Goal: Transaction & Acquisition: Purchase product/service

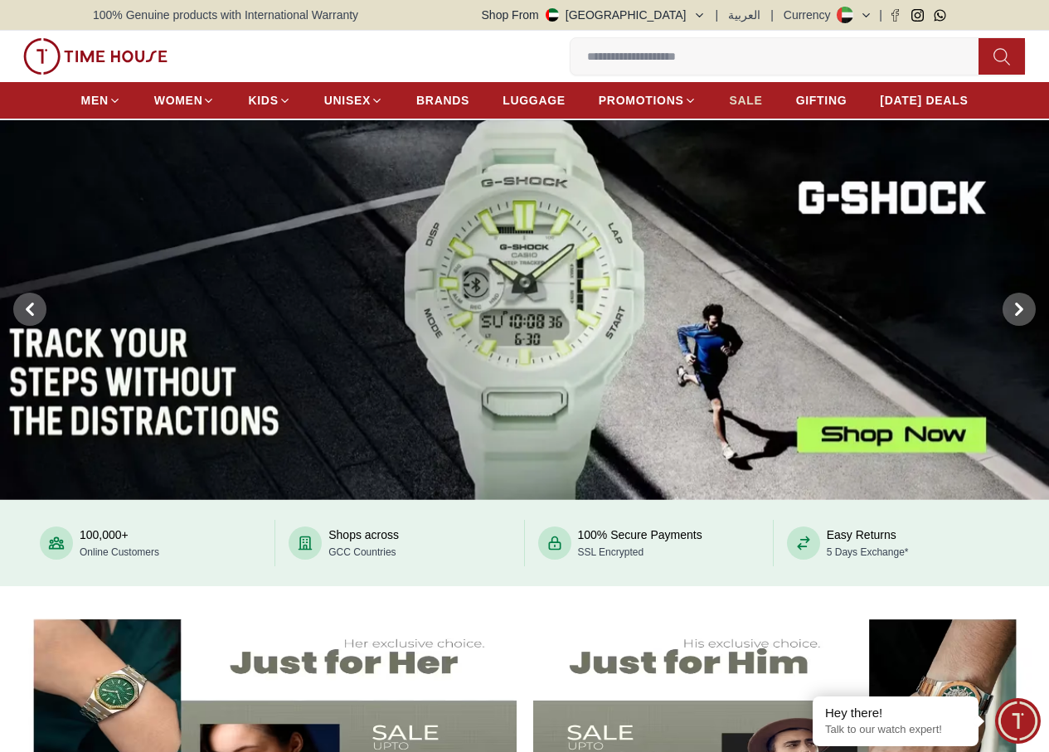
click at [754, 104] on span "SALE" at bounding box center [745, 100] width 33 height 17
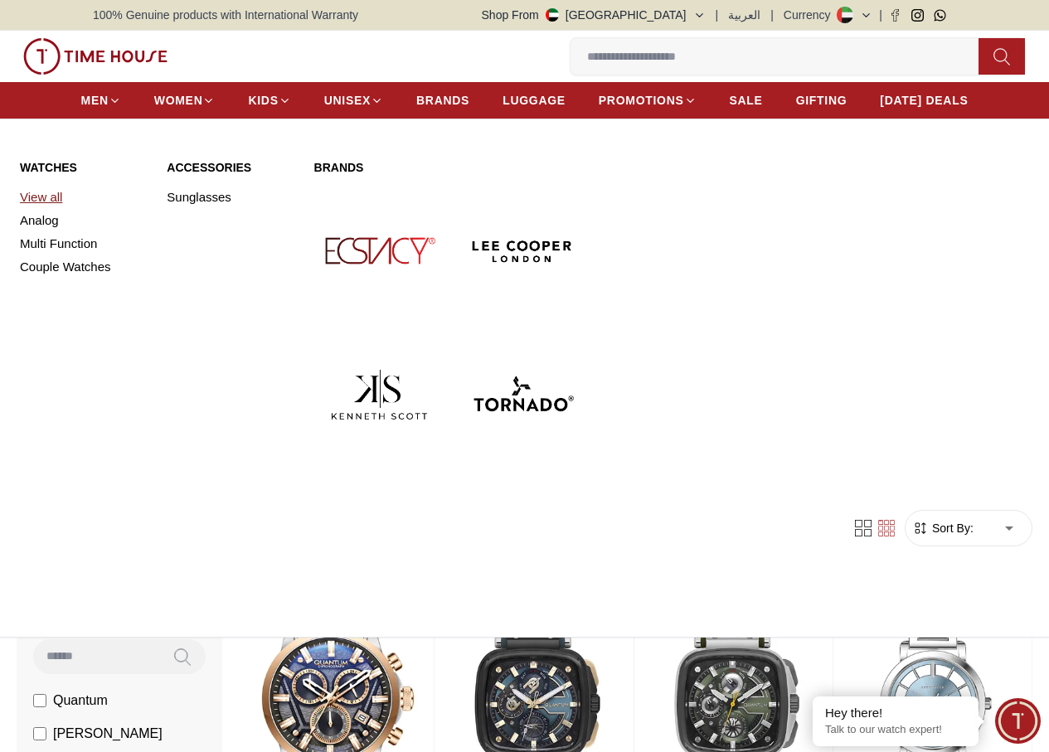
click at [33, 209] on link "View all" at bounding box center [83, 197] width 127 height 23
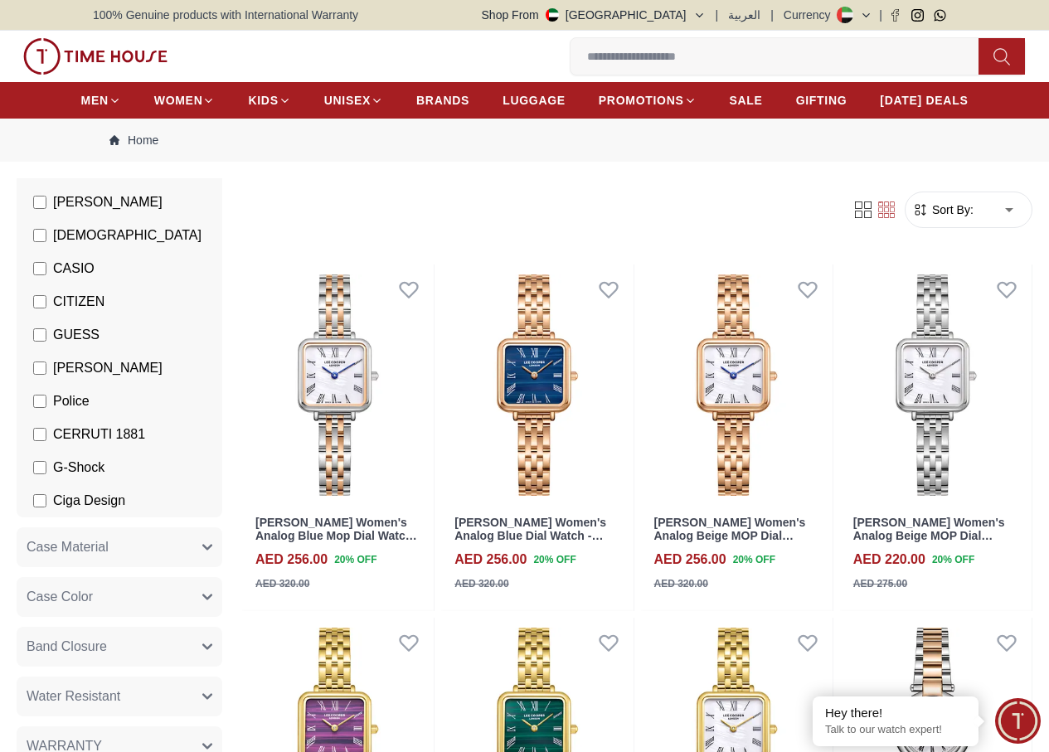
scroll to position [249, 0]
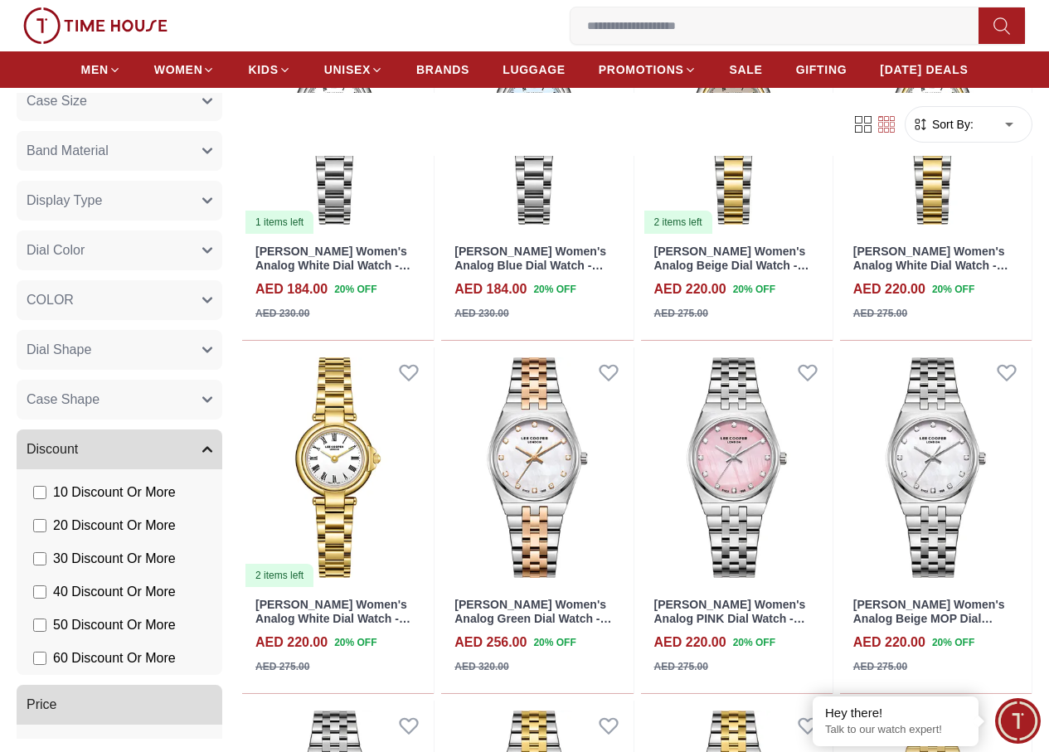
scroll to position [995, 0]
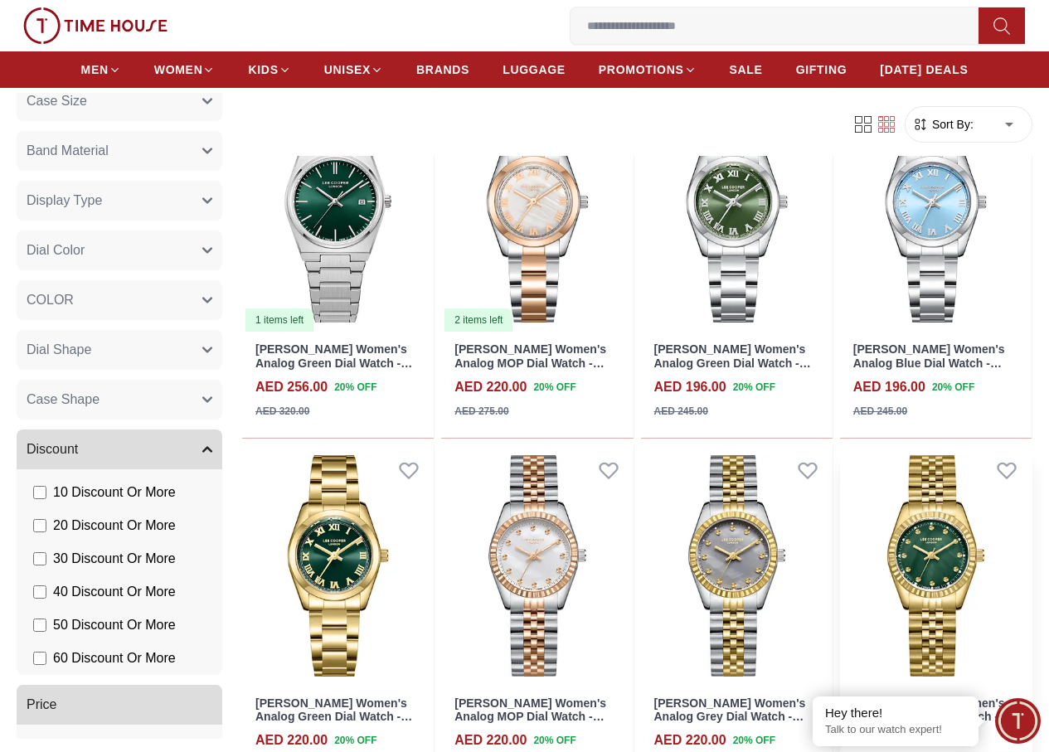
scroll to position [2653, 0]
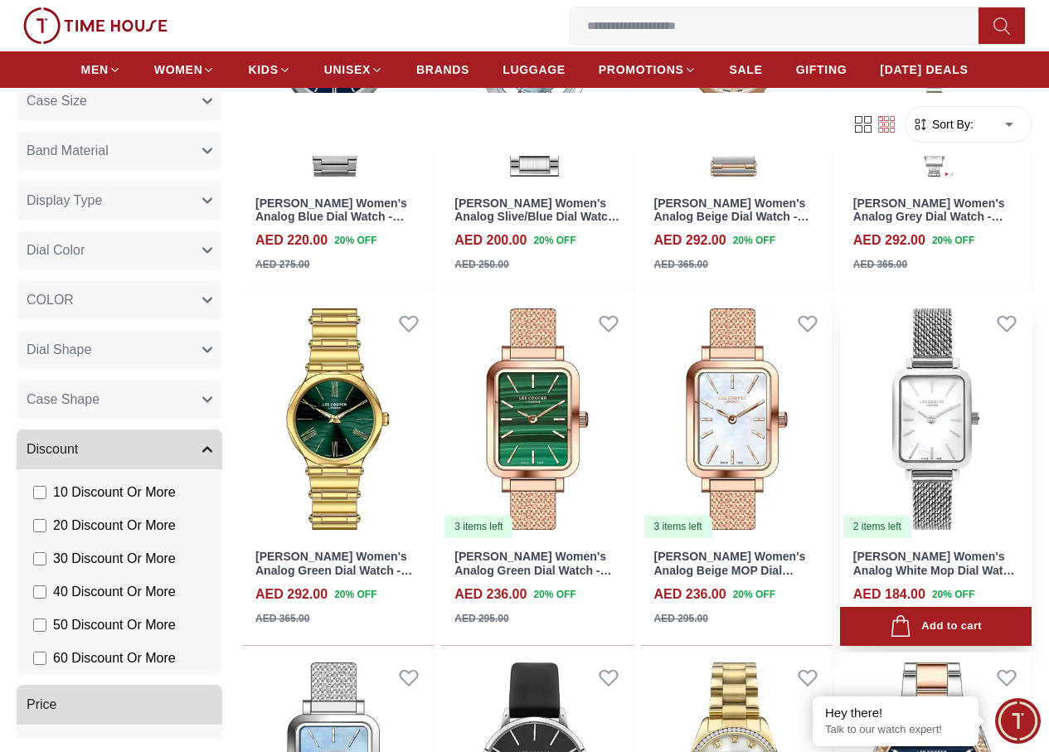
scroll to position [4684, 0]
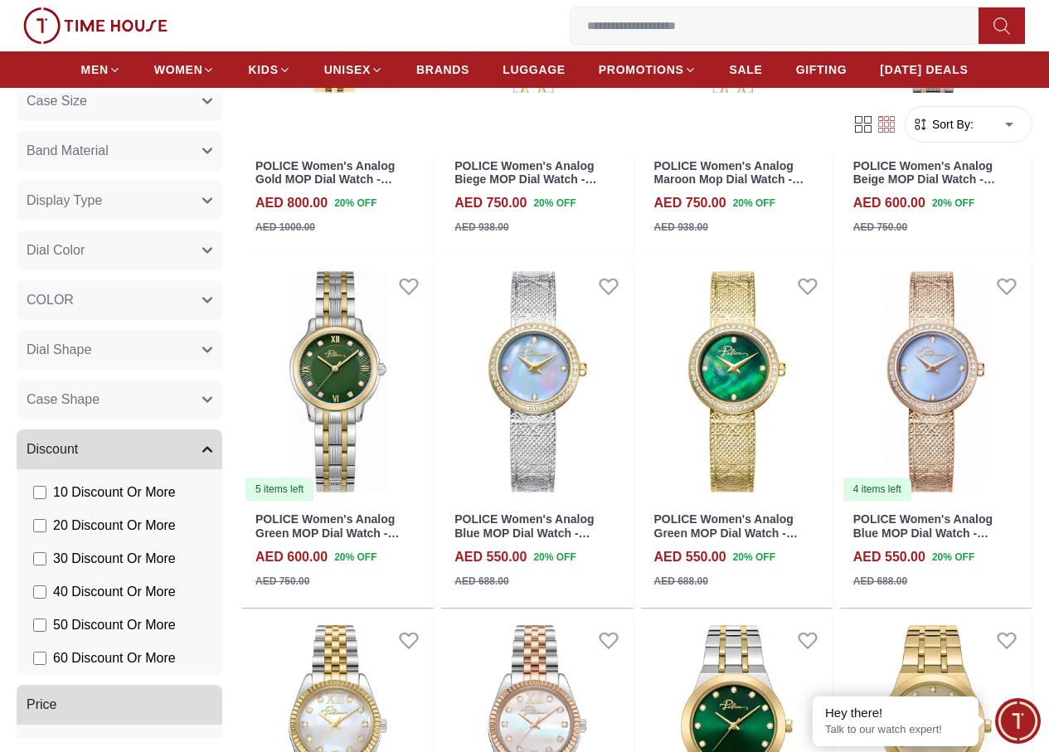
scroll to position [6134, 0]
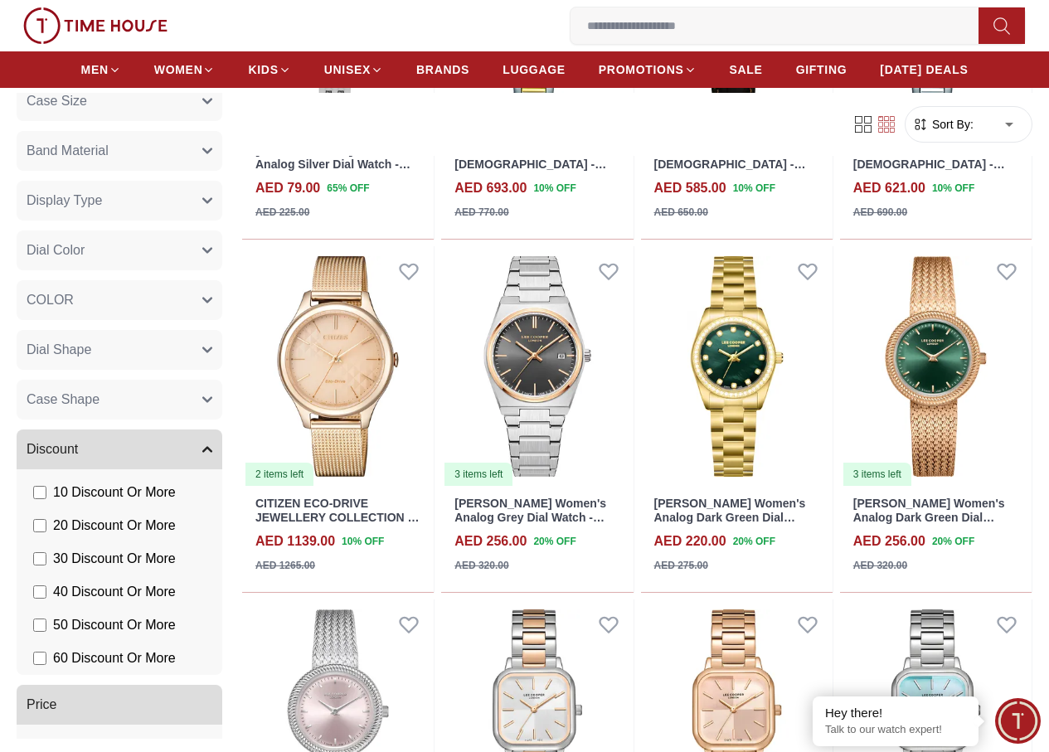
scroll to position [7971, 0]
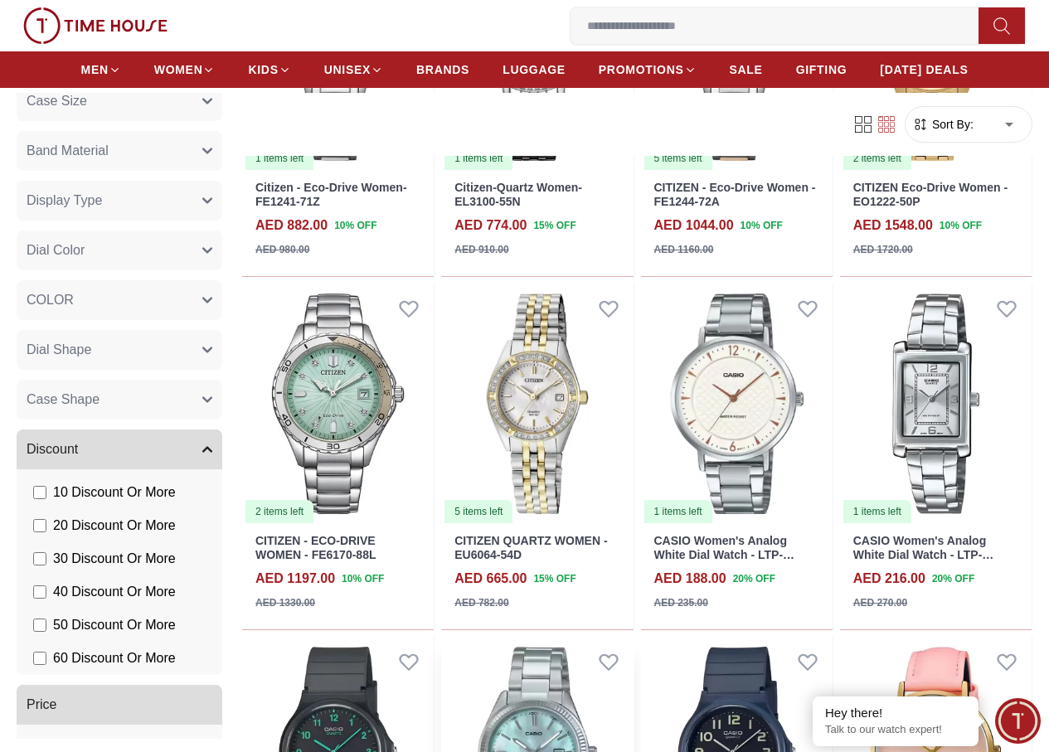
scroll to position [9695, 0]
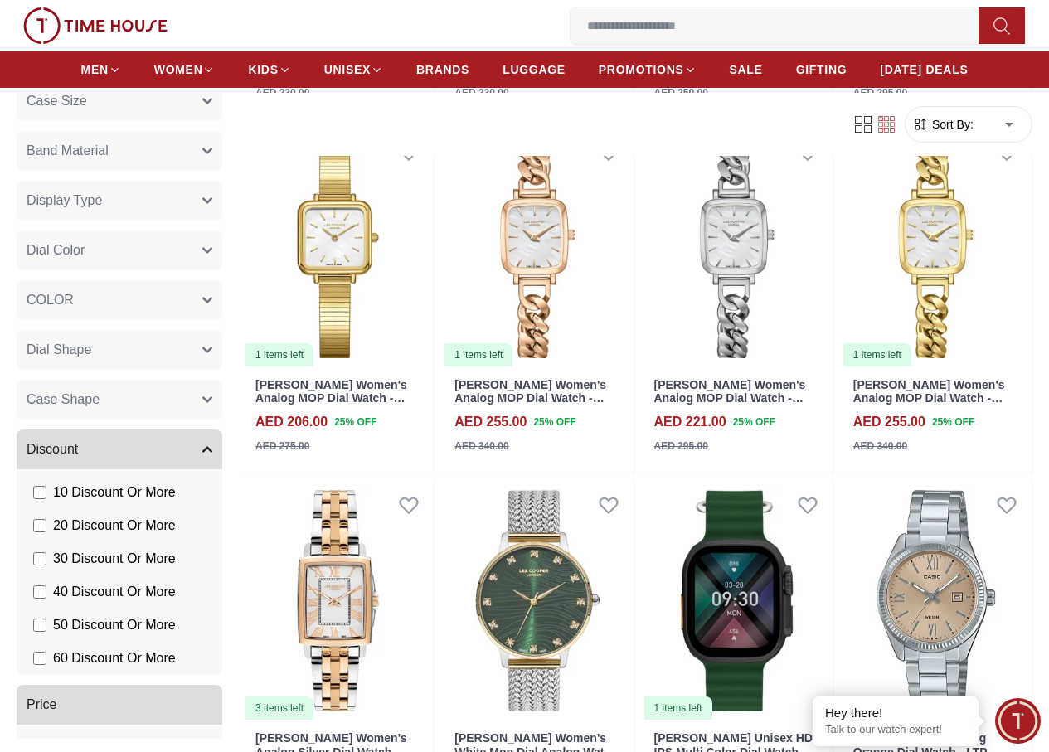
scroll to position [11594, 0]
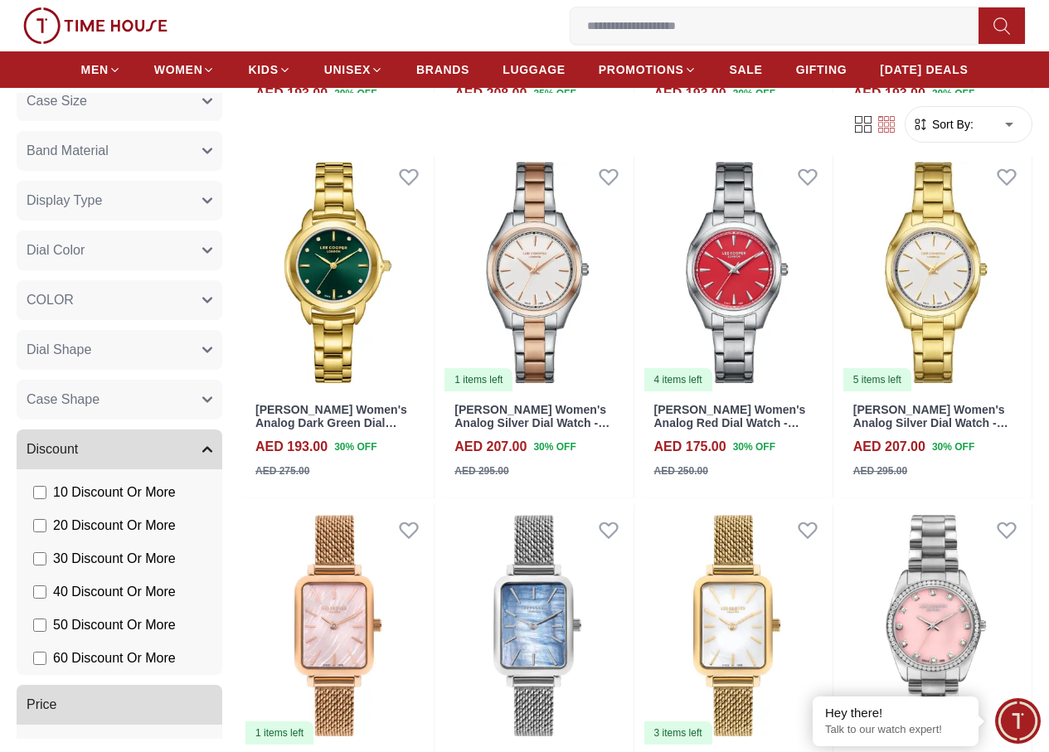
scroll to position [14163, 0]
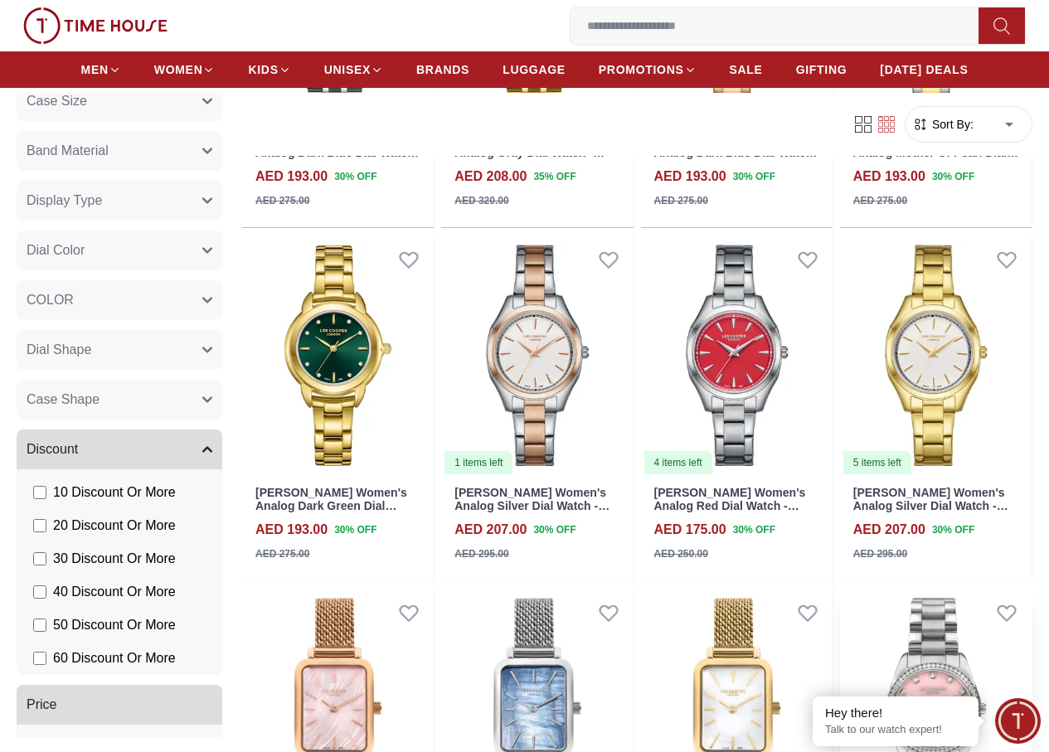
click at [936, 588] on img at bounding box center [935, 708] width 191 height 241
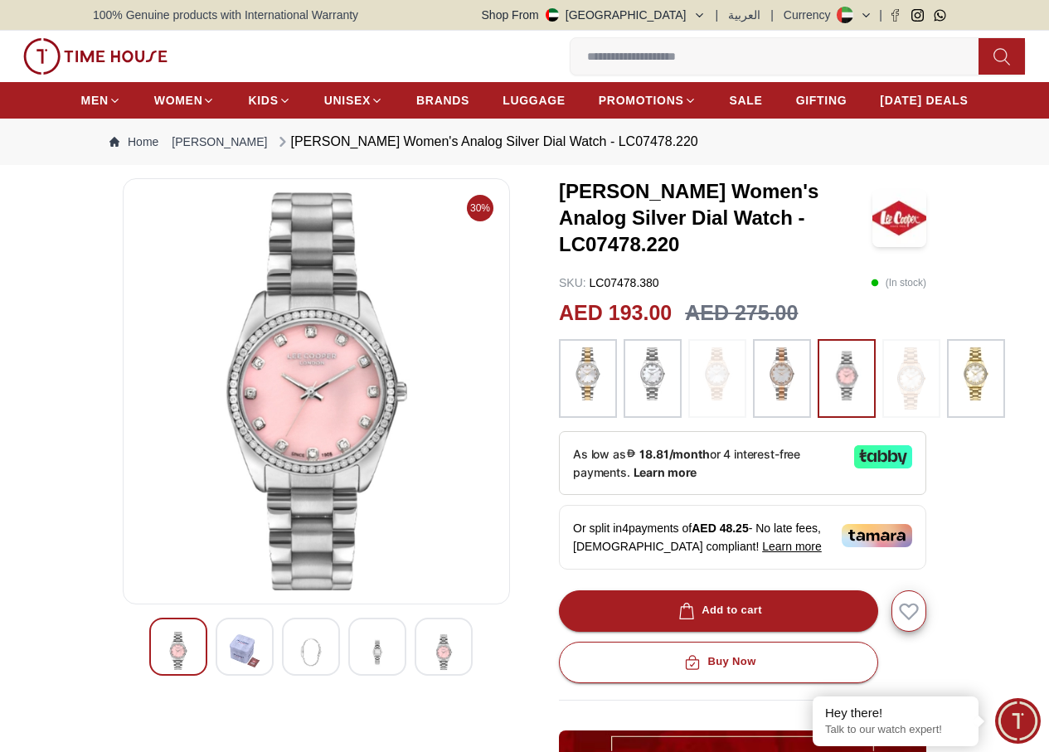
click at [230, 670] on img at bounding box center [245, 651] width 30 height 38
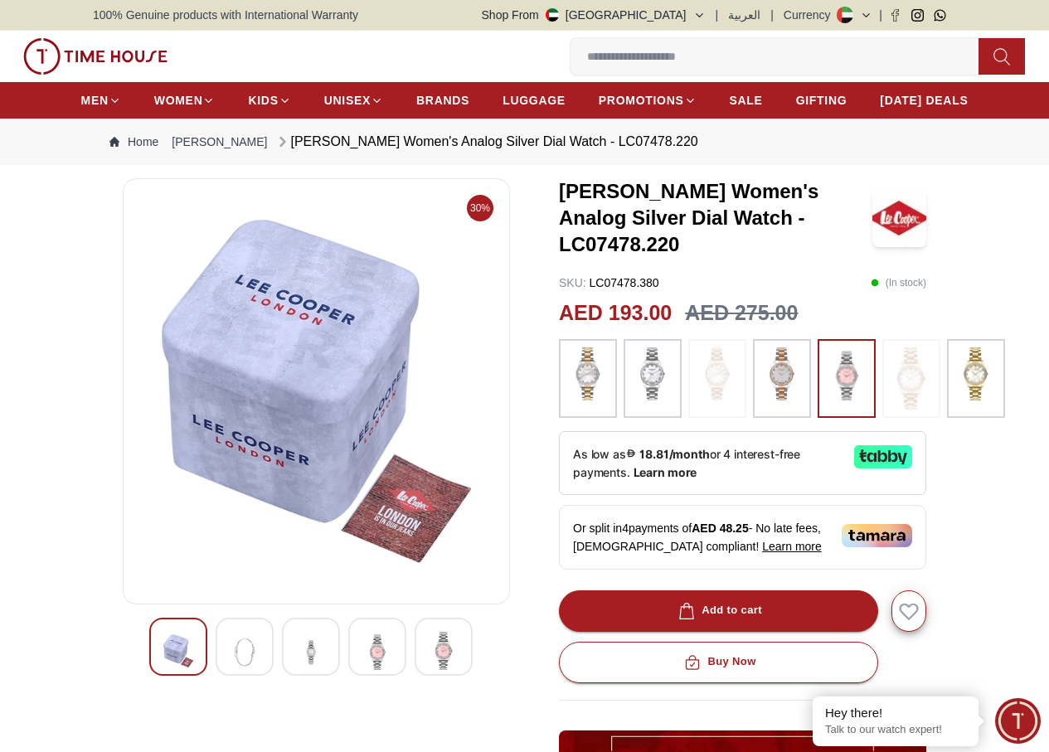
click at [296, 669] on img at bounding box center [311, 652] width 30 height 41
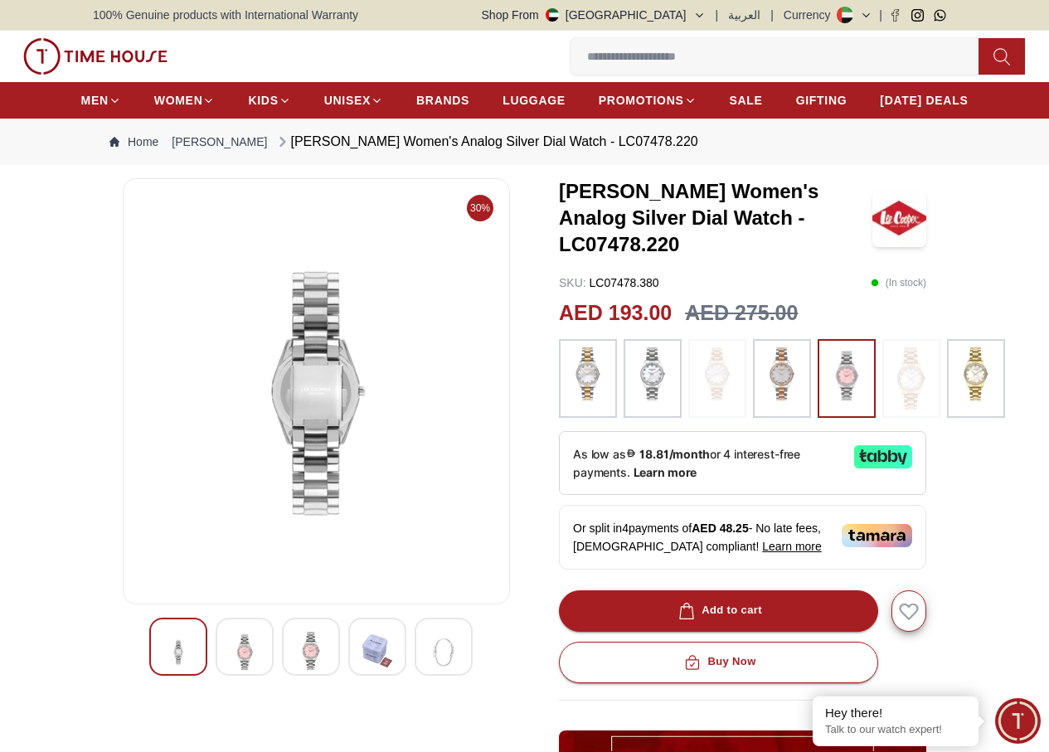
click at [362, 666] on img at bounding box center [377, 651] width 30 height 38
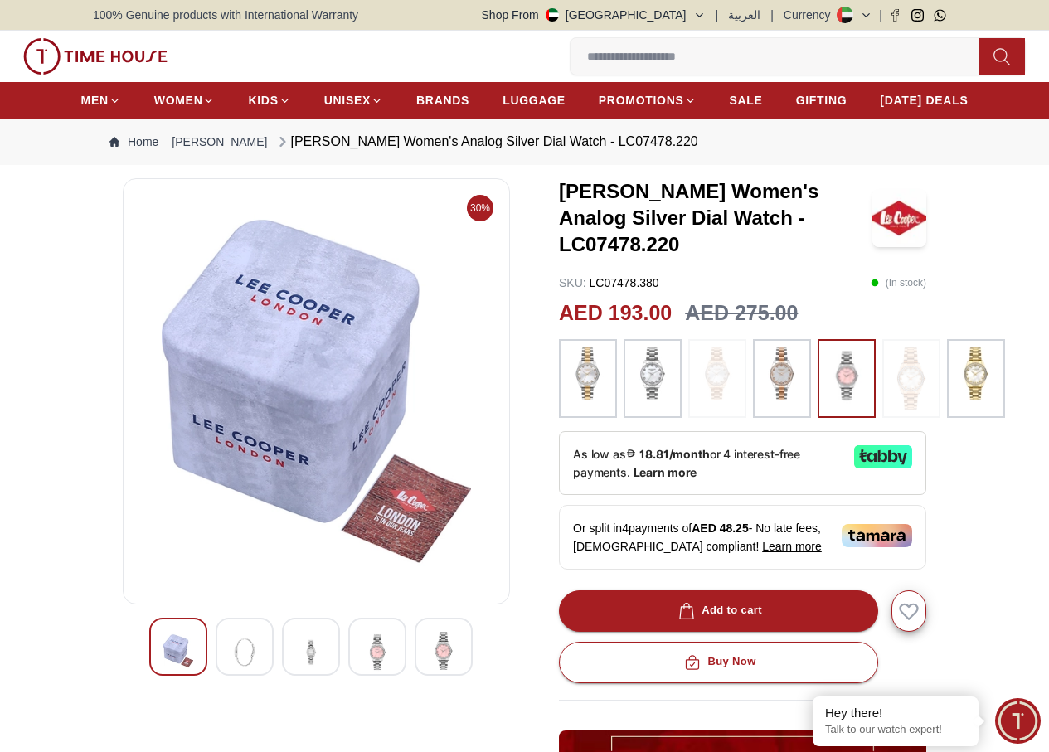
click at [429, 670] on img at bounding box center [444, 651] width 30 height 38
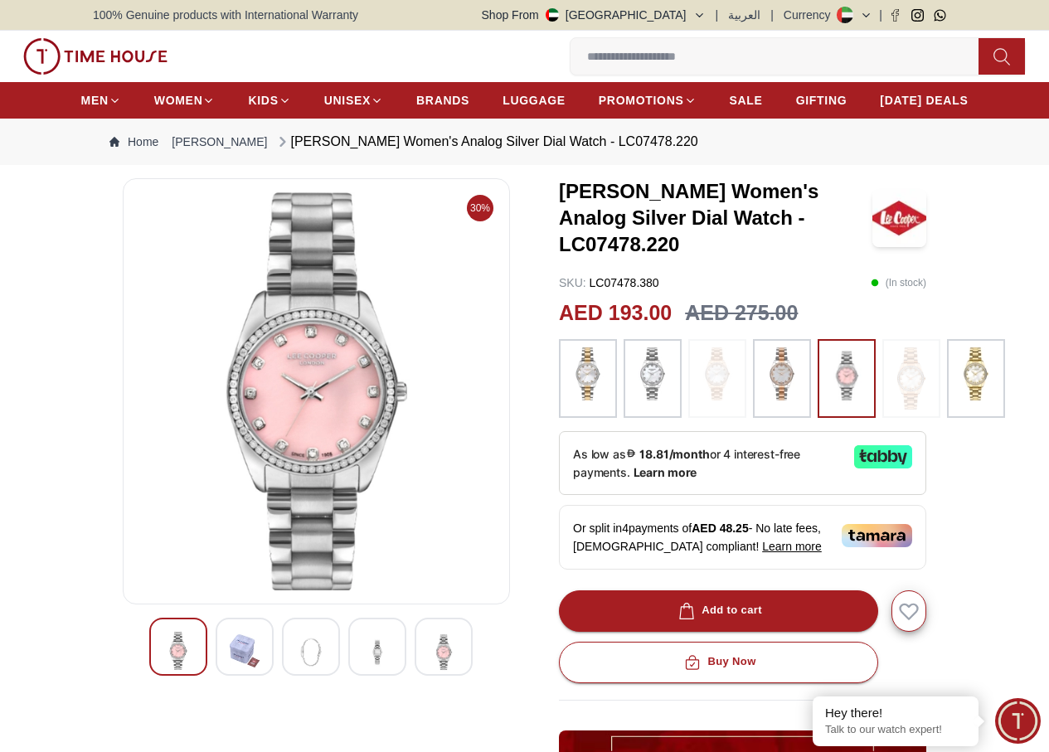
click at [362, 671] on div at bounding box center [377, 647] width 58 height 58
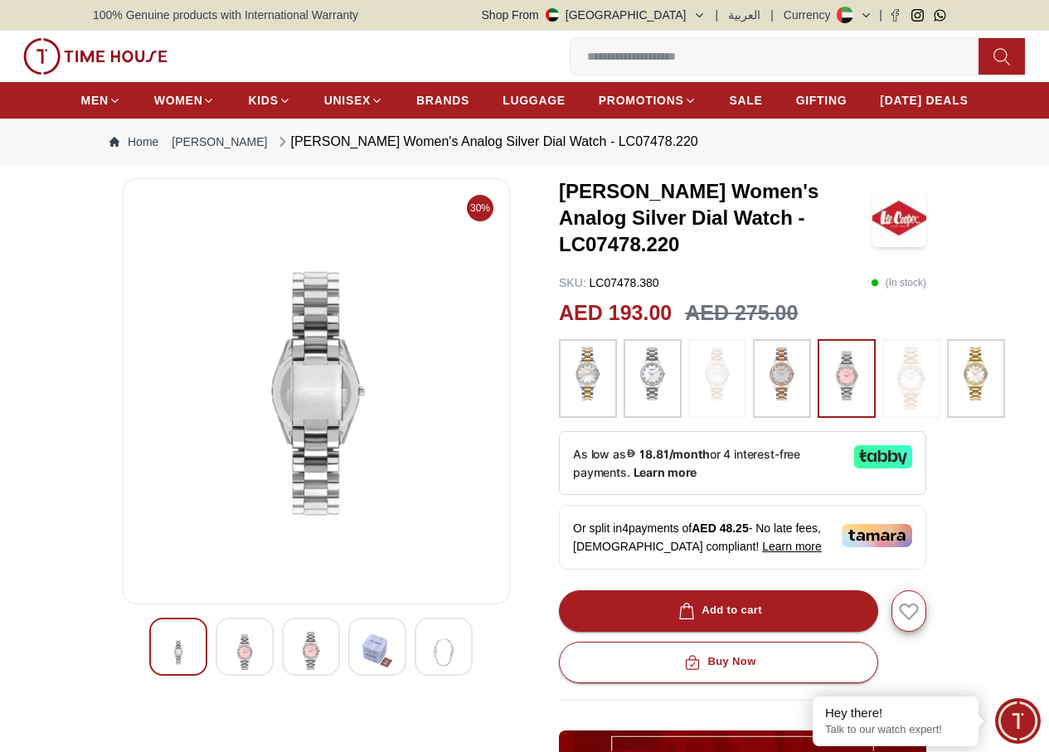
click at [429, 671] on img at bounding box center [444, 652] width 30 height 41
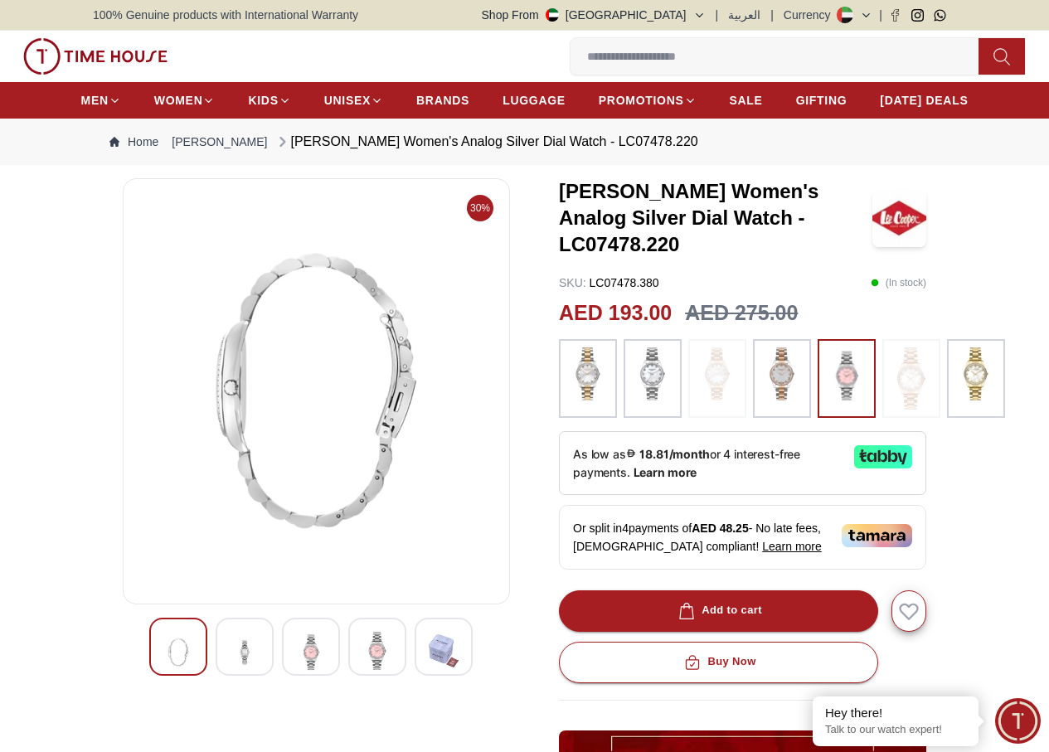
click at [230, 676] on div at bounding box center [245, 647] width 58 height 58
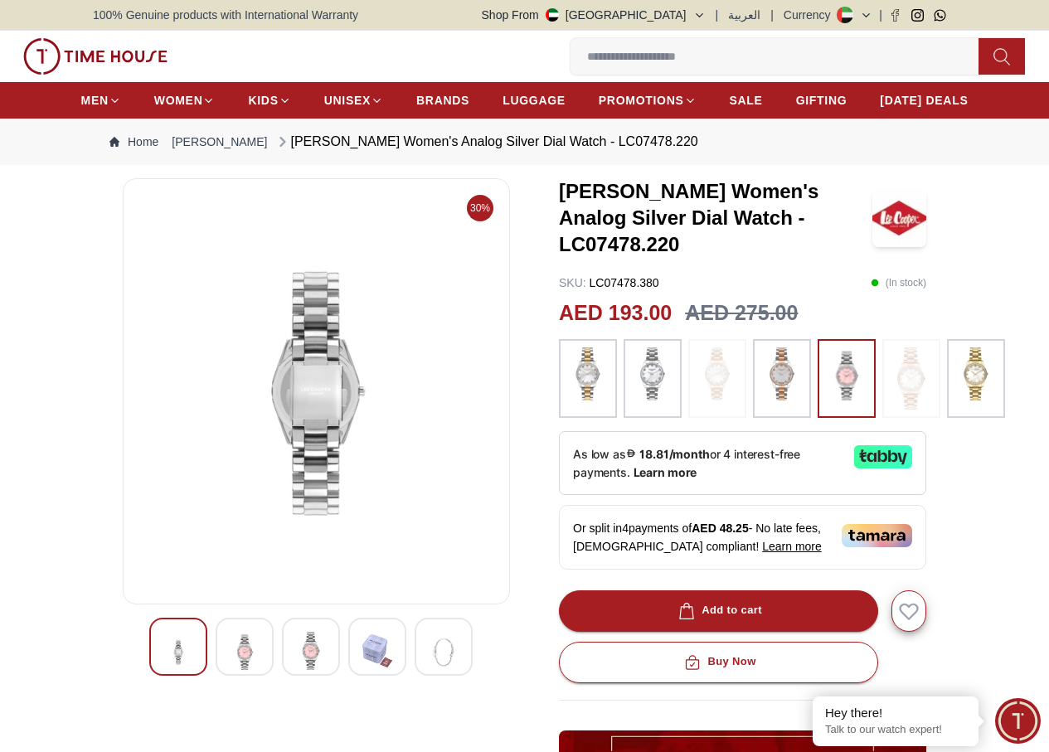
click at [282, 673] on div at bounding box center [311, 647] width 58 height 58
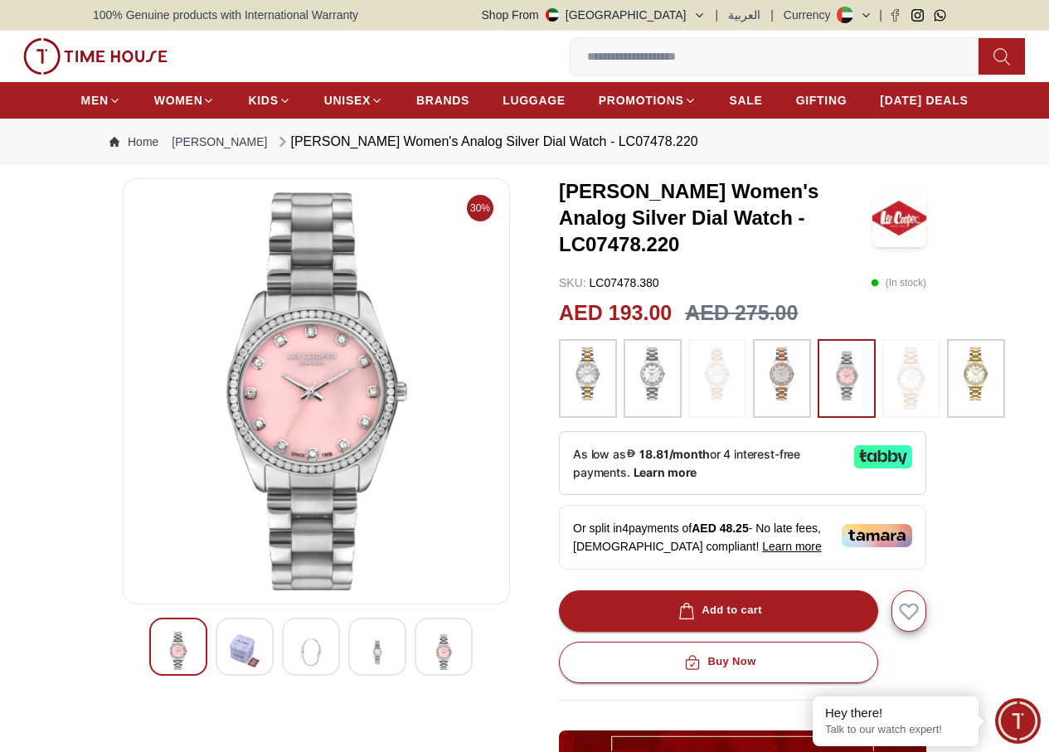
click at [230, 670] on img at bounding box center [245, 651] width 30 height 38
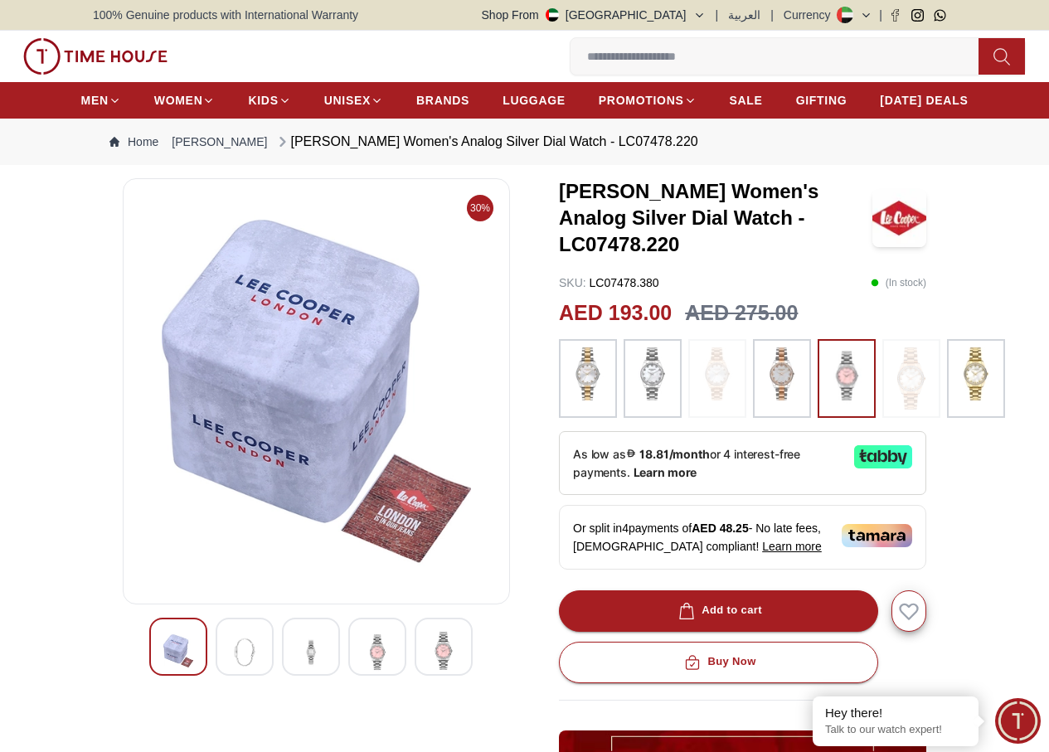
click at [296, 672] on img at bounding box center [311, 652] width 30 height 41
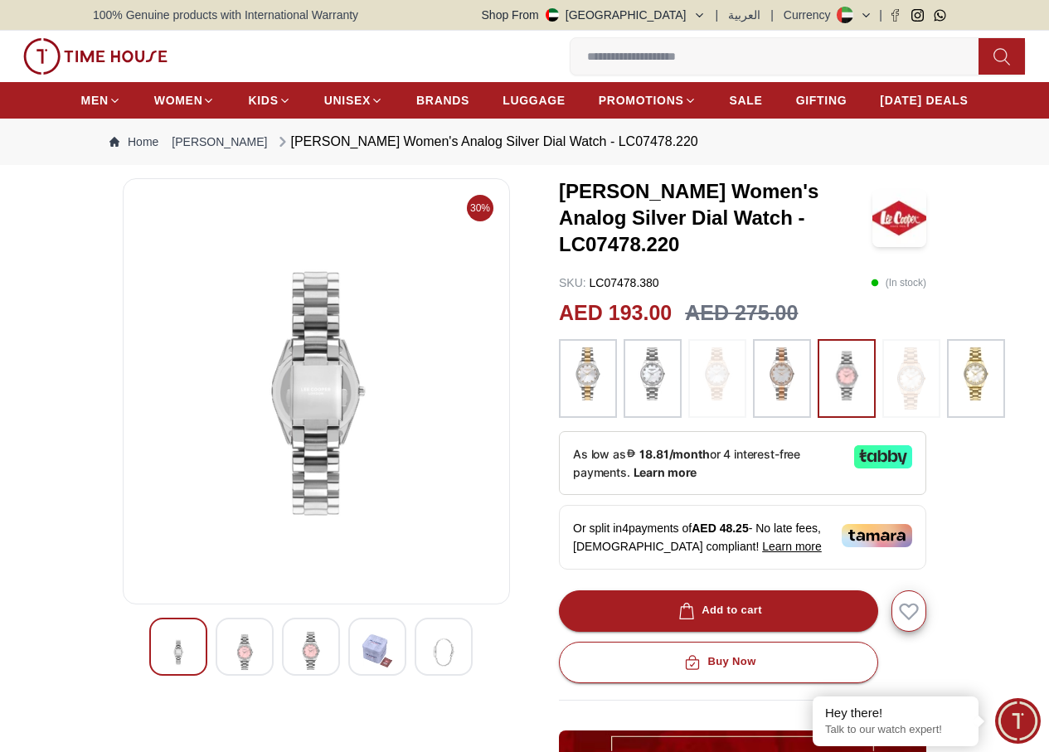
click at [362, 670] on img at bounding box center [377, 651] width 30 height 38
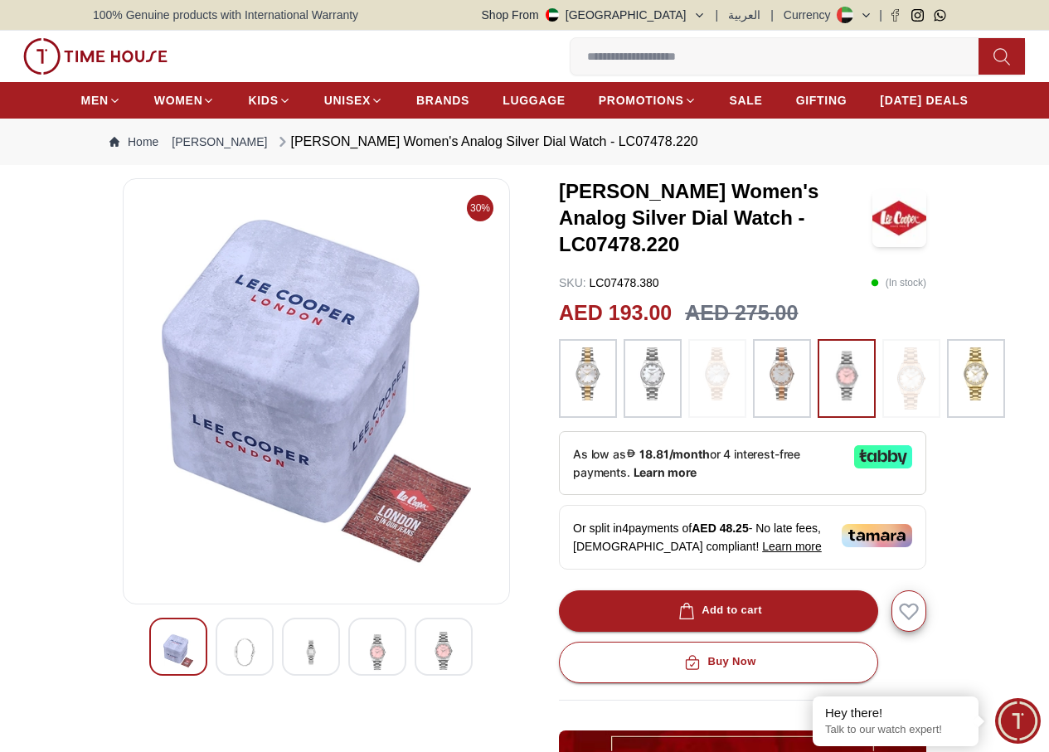
click at [429, 670] on img at bounding box center [444, 651] width 30 height 38
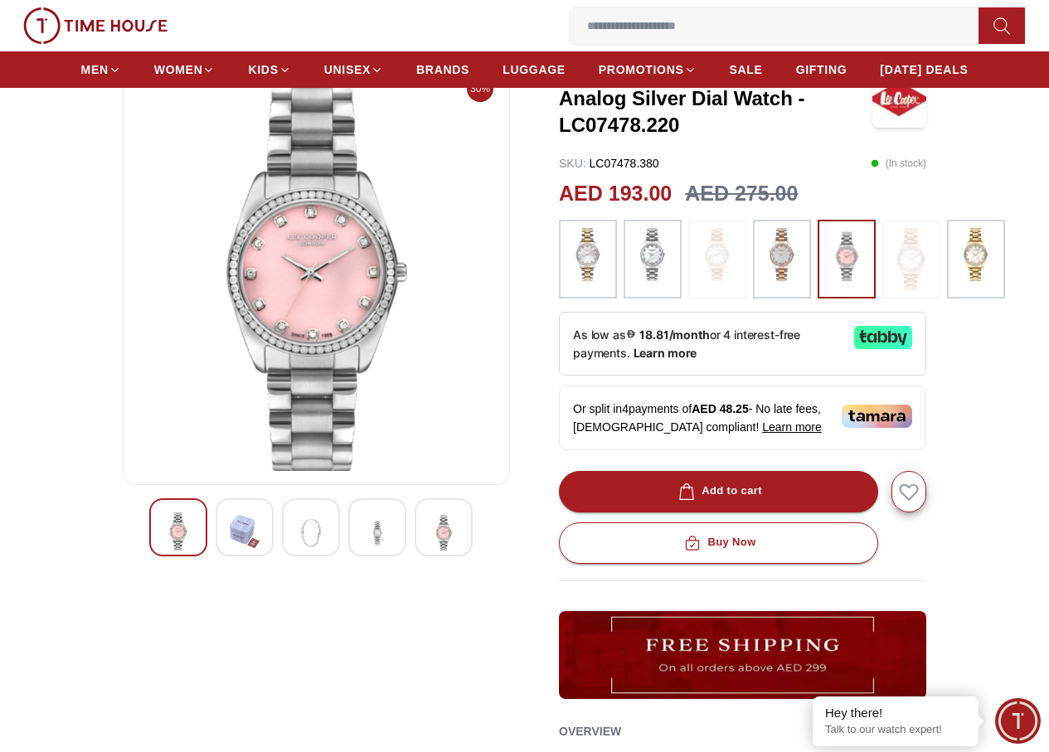
scroll to position [249, 0]
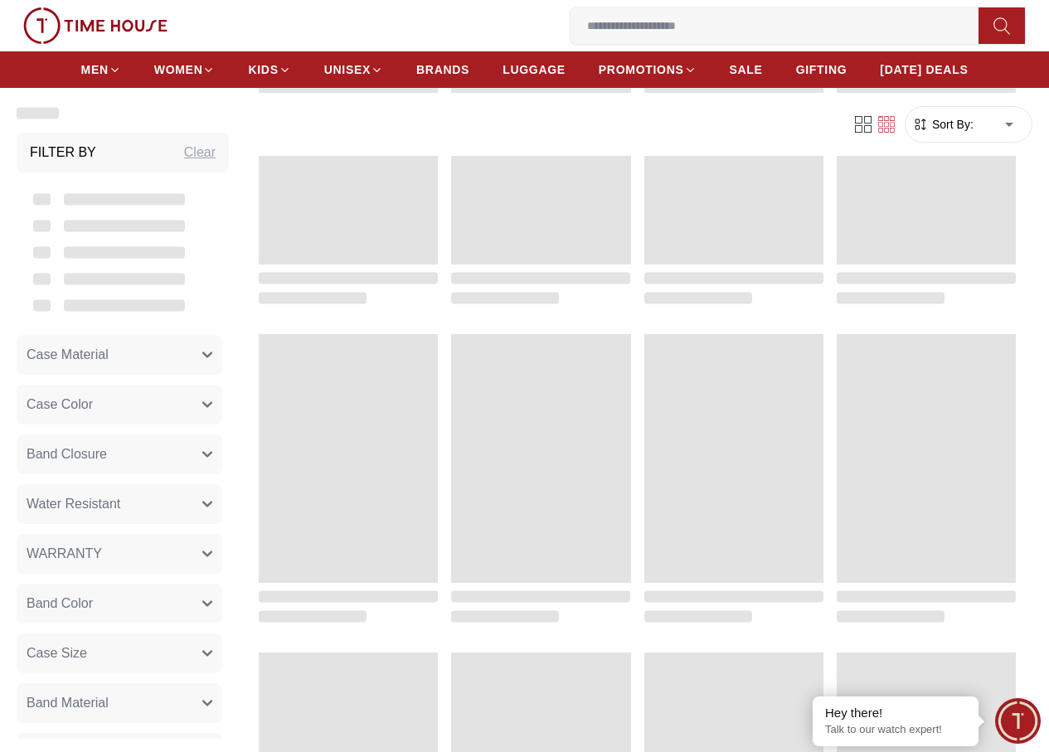
scroll to position [1444, 0]
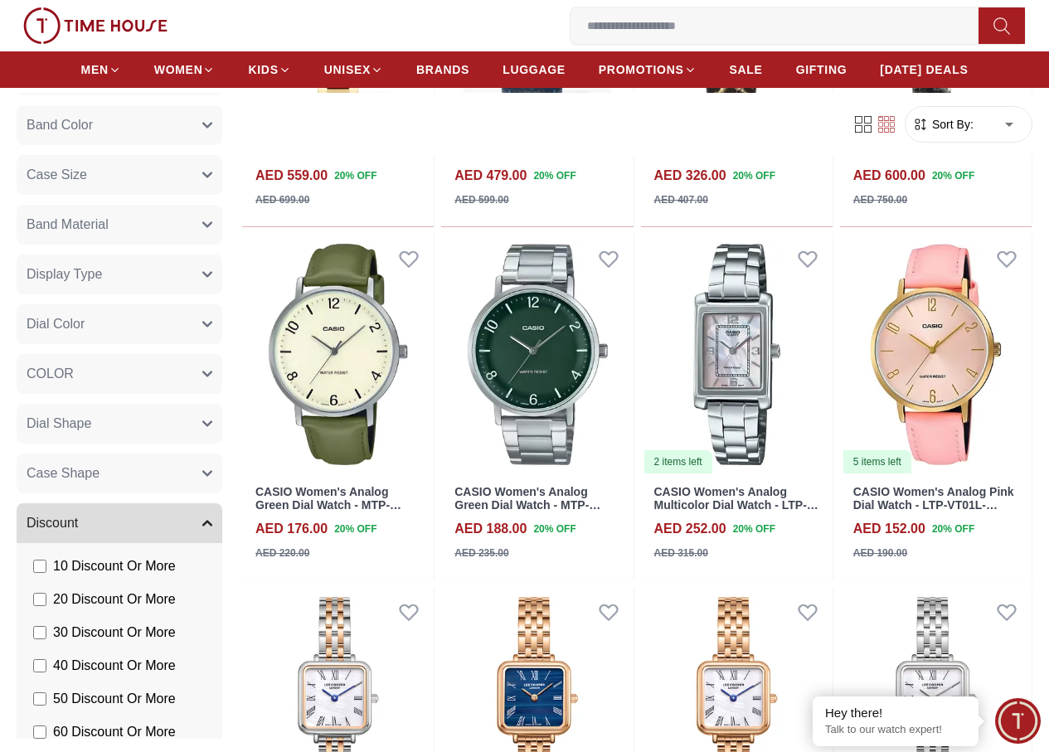
scroll to position [991, 0]
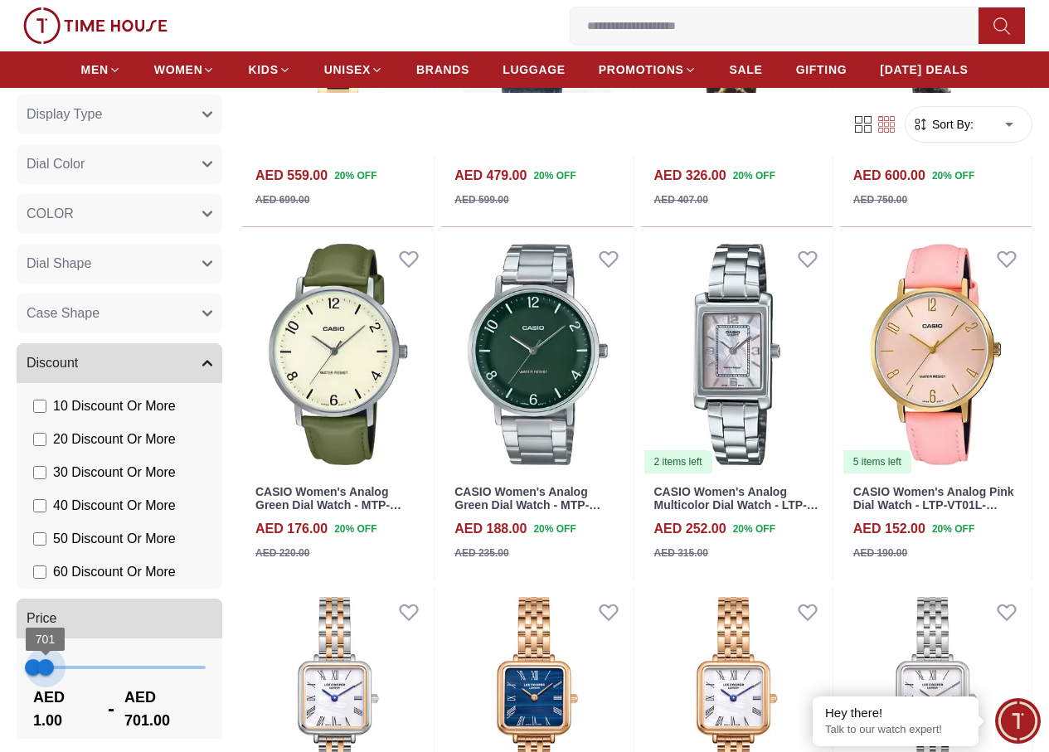
type input "***"
drag, startPoint x: 243, startPoint y: 663, endPoint x: 45, endPoint y: 681, distance: 198.9
click at [45, 676] on span "546" at bounding box center [42, 667] width 17 height 17
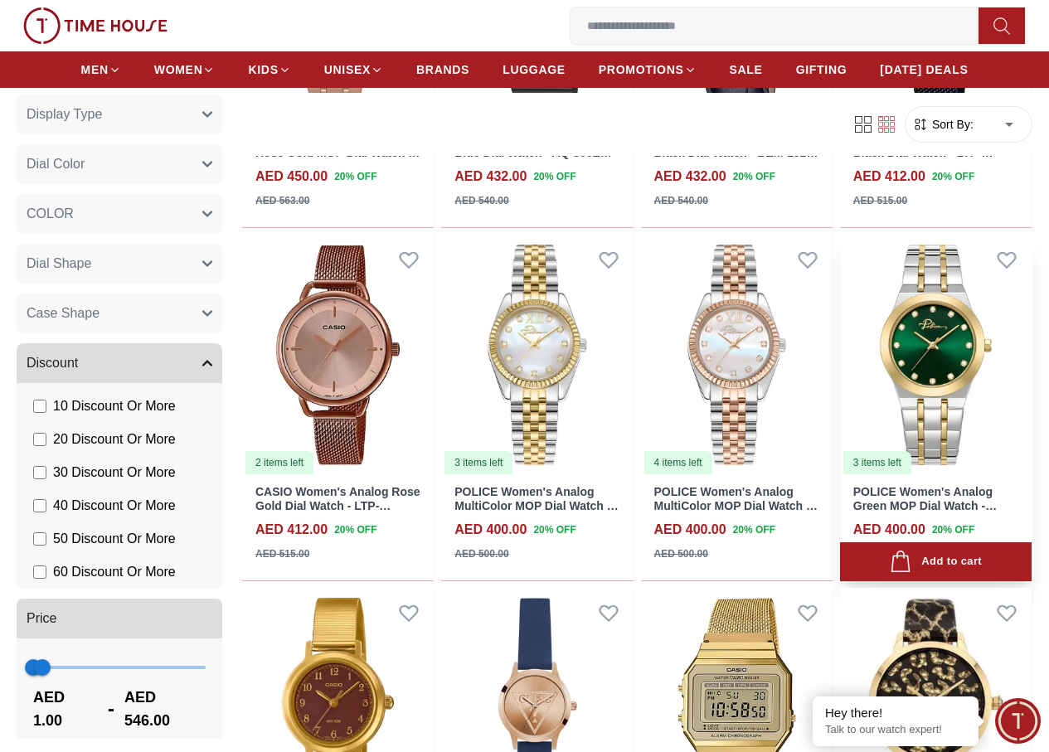
scroll to position [746, 0]
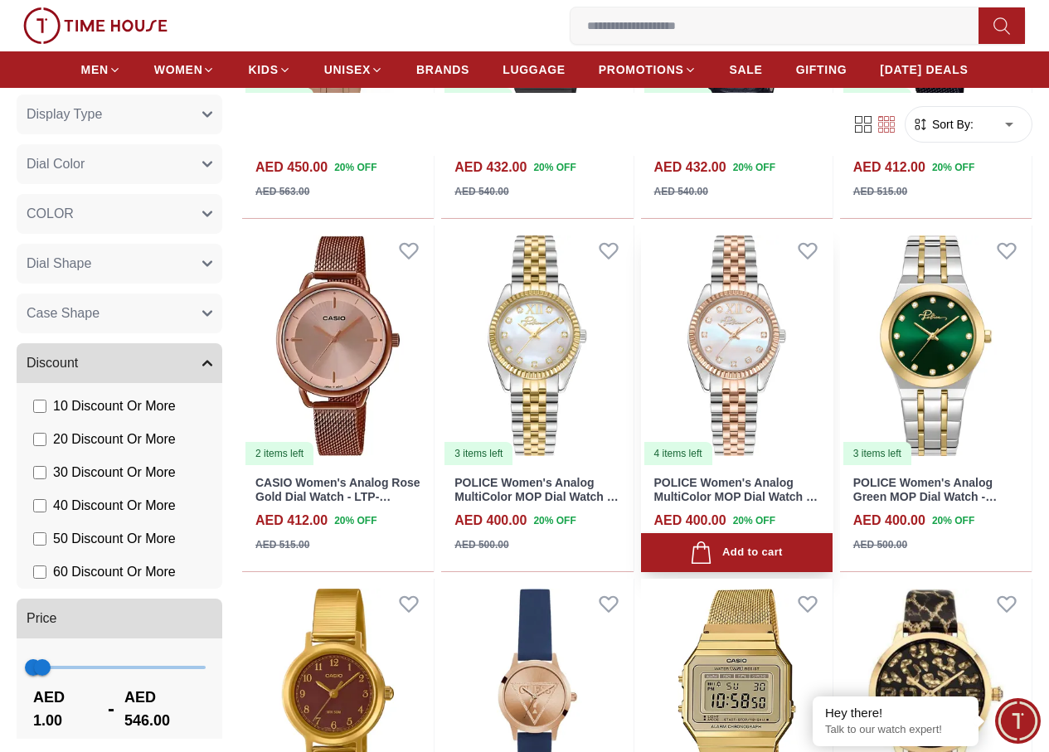
click at [787, 328] on img at bounding box center [736, 345] width 191 height 241
